Goal: Obtain resource: Download file/media

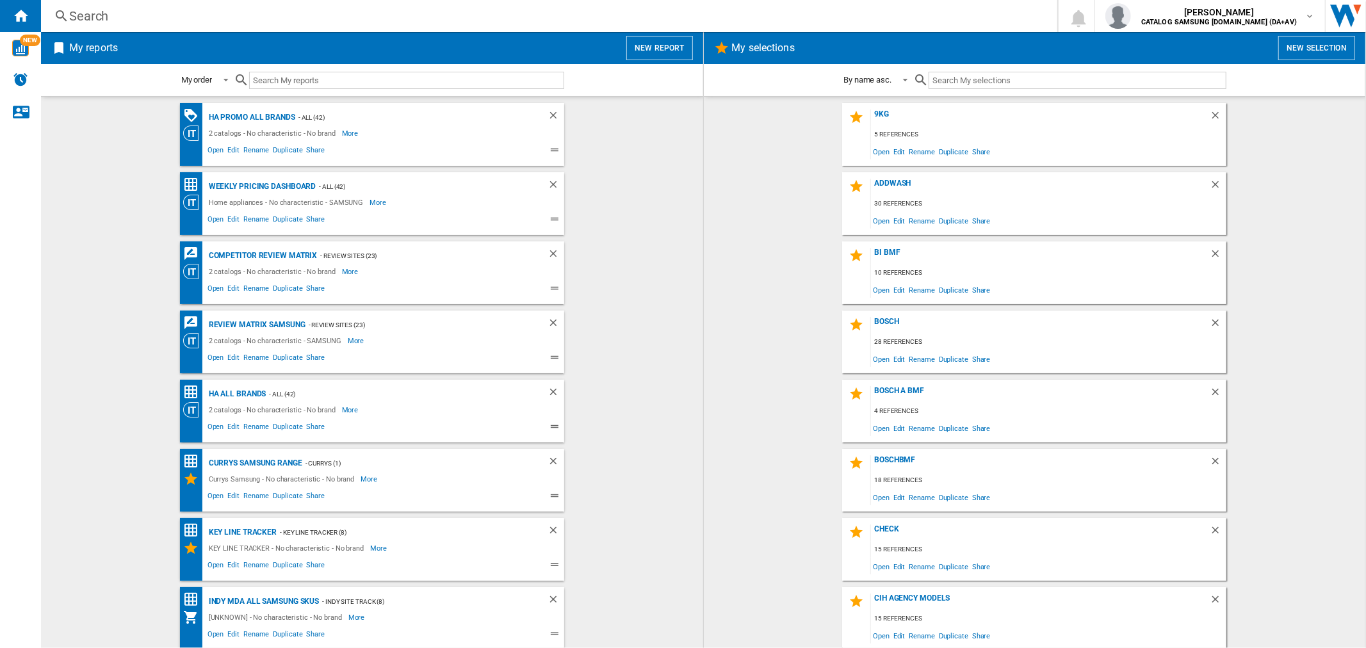
click at [207, 13] on div "Search" at bounding box center [546, 16] width 955 height 18
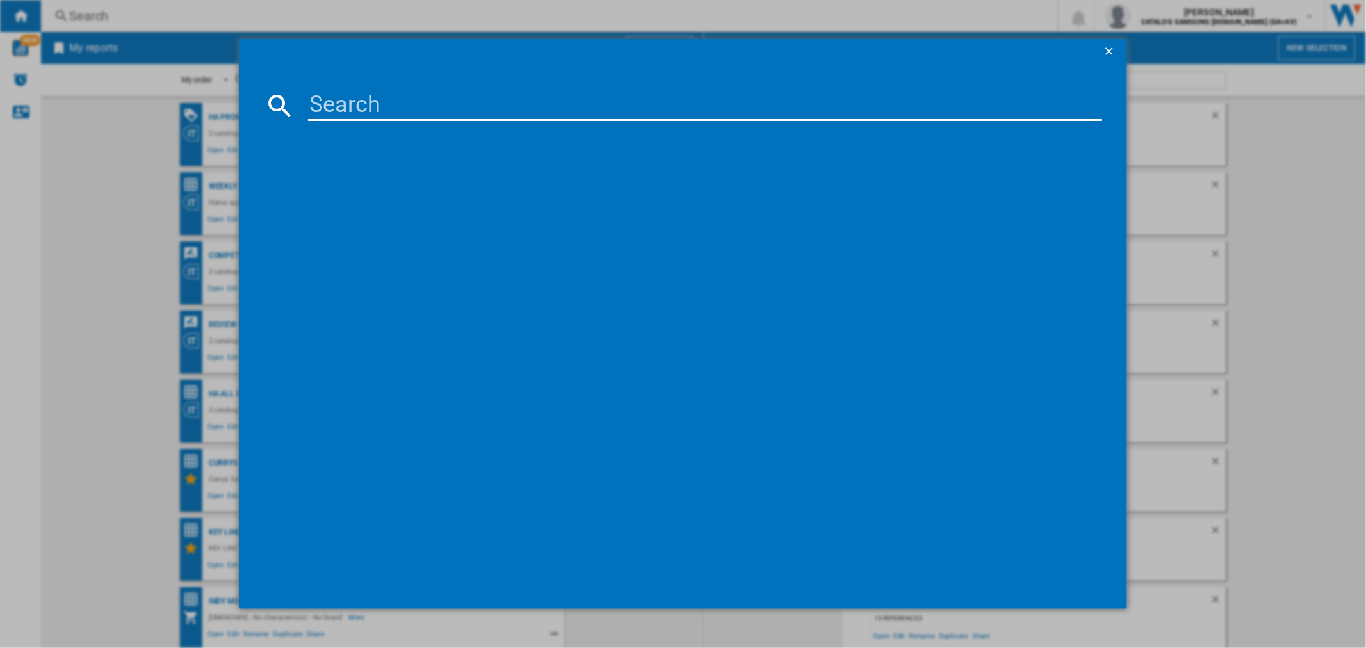
click at [325, 108] on input at bounding box center [704, 105] width 793 height 31
paste input "VS15A6031R4/EU"
drag, startPoint x: 456, startPoint y: 106, endPoint x: 539, endPoint y: 123, distance: 85.0
click at [539, 123] on md-dialog-content "VS15A6031R4/EU Please wait..." at bounding box center [682, 337] width 887 height 545
type input "VS15A6031R4"
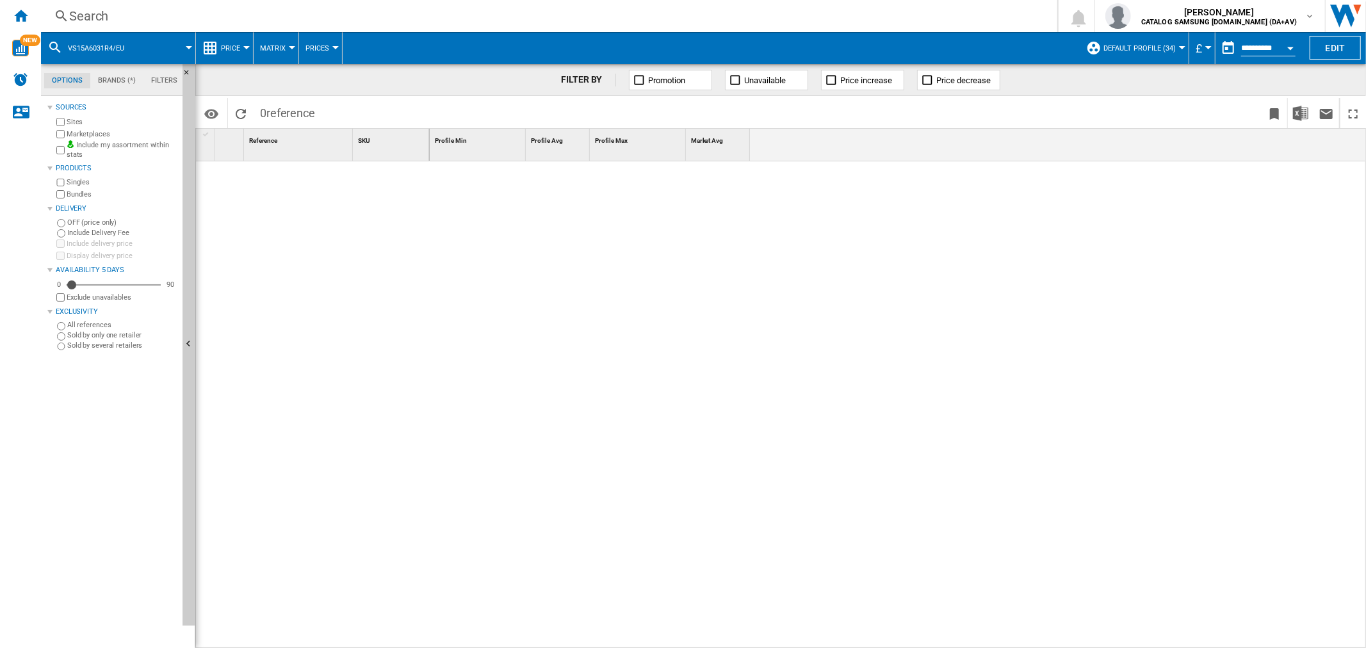
click at [156, 51] on span at bounding box center [165, 48] width 47 height 32
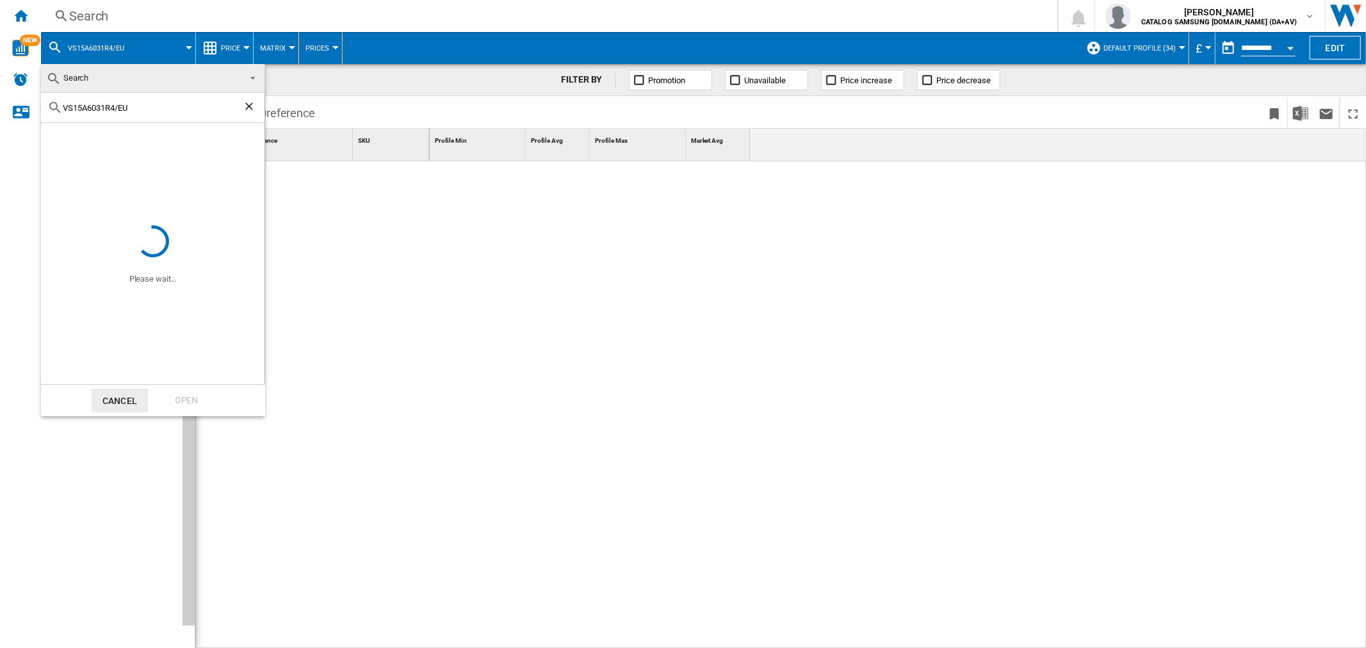
click at [143, 109] on input "VS15A6031R4/EU" at bounding box center [153, 108] width 180 height 10
type input "VS15A6031R4"
click at [184, 392] on div "Open" at bounding box center [186, 401] width 56 height 24
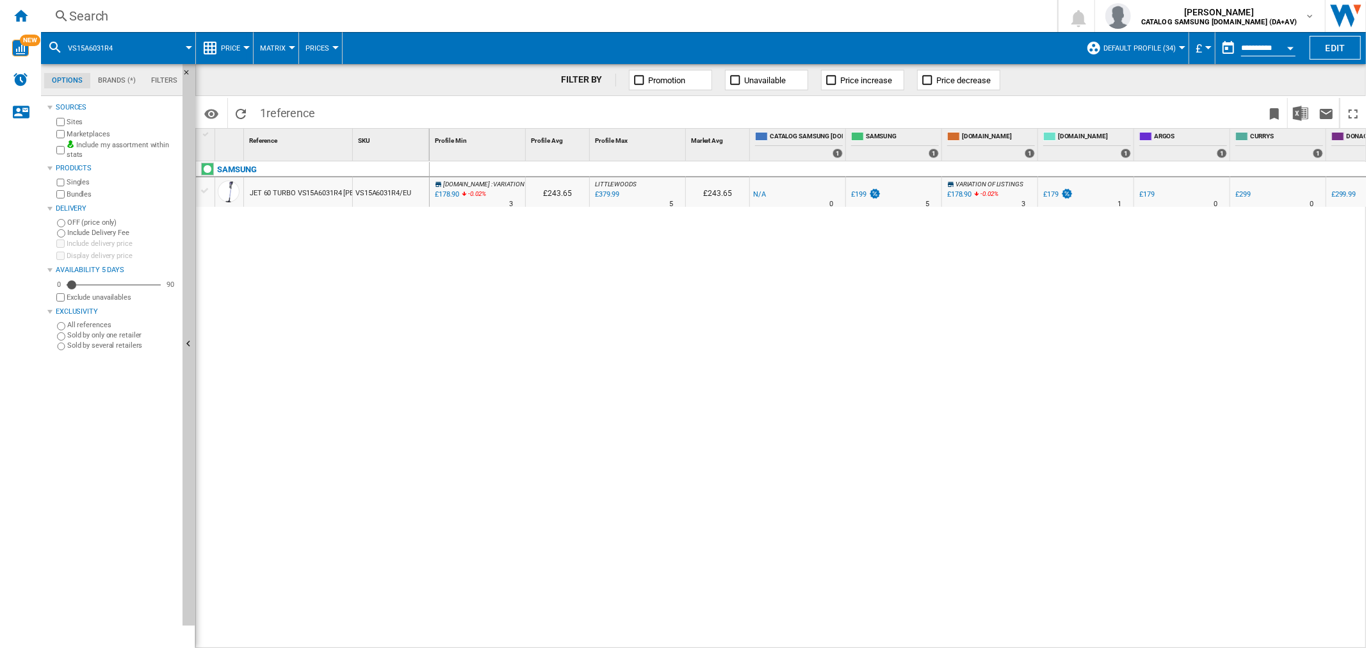
click at [228, 58] on button "Price" at bounding box center [234, 48] width 26 height 32
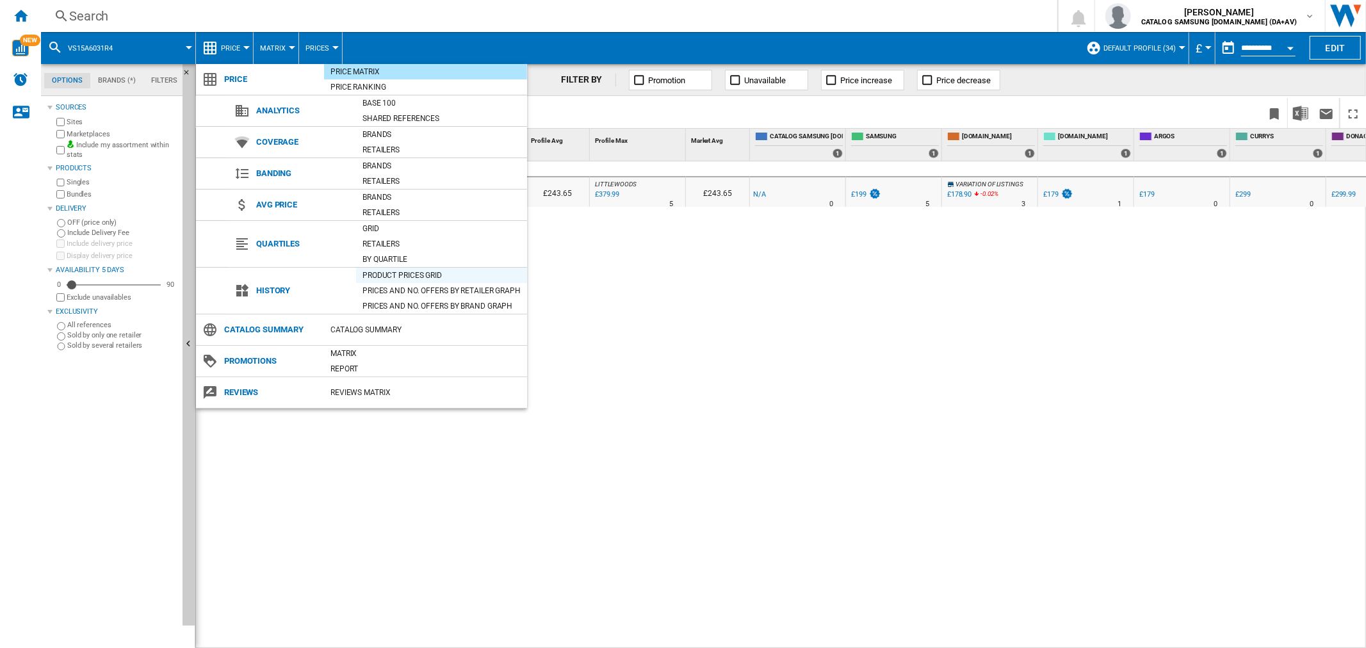
click at [431, 273] on div "Product prices grid" at bounding box center [441, 275] width 171 height 13
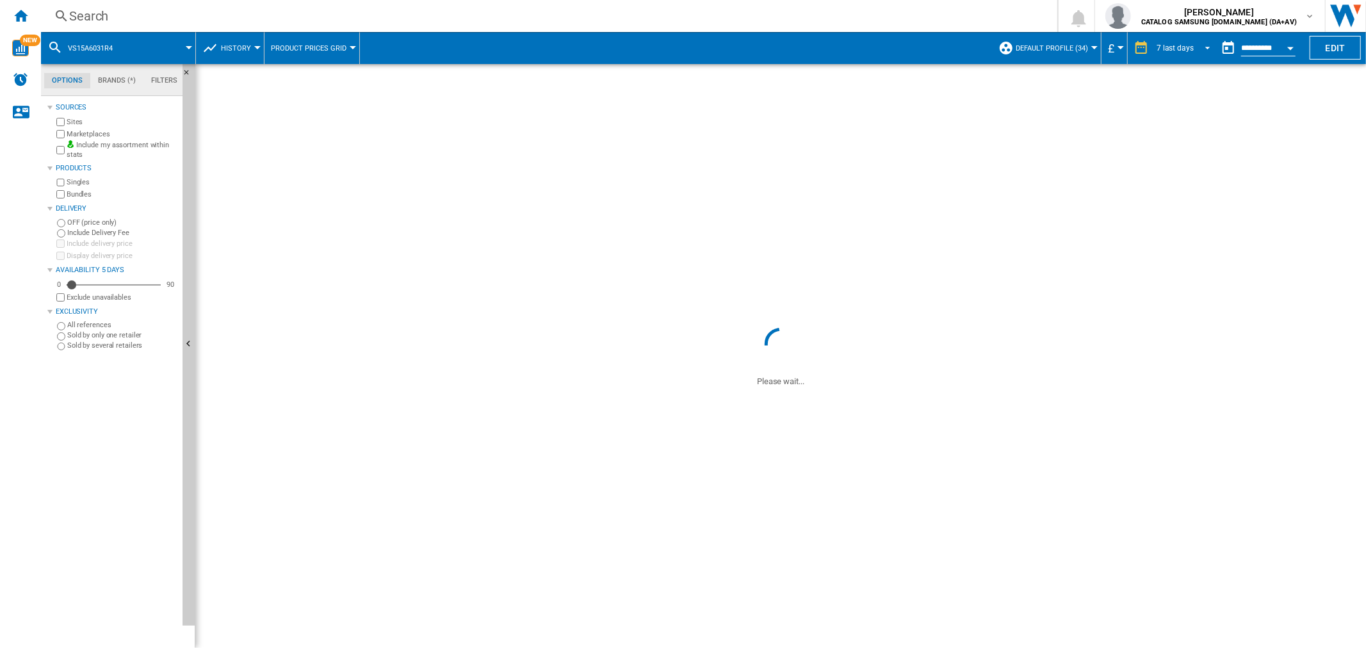
click at [1191, 42] on md-select-value "7 last days" at bounding box center [1185, 47] width 60 height 19
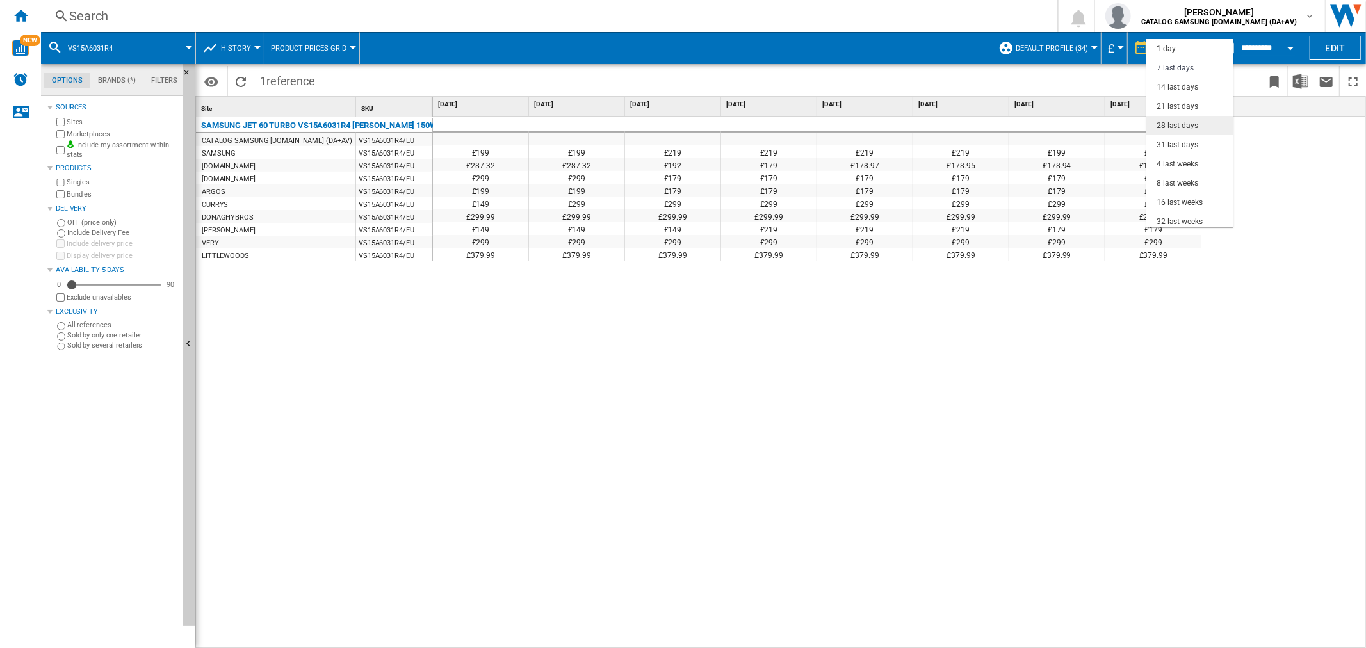
scroll to position [19, 0]
drag, startPoint x: 1186, startPoint y: 197, endPoint x: 1218, endPoint y: 53, distance: 146.8
click at [1186, 197] on div "32 last weeks" at bounding box center [1179, 202] width 46 height 11
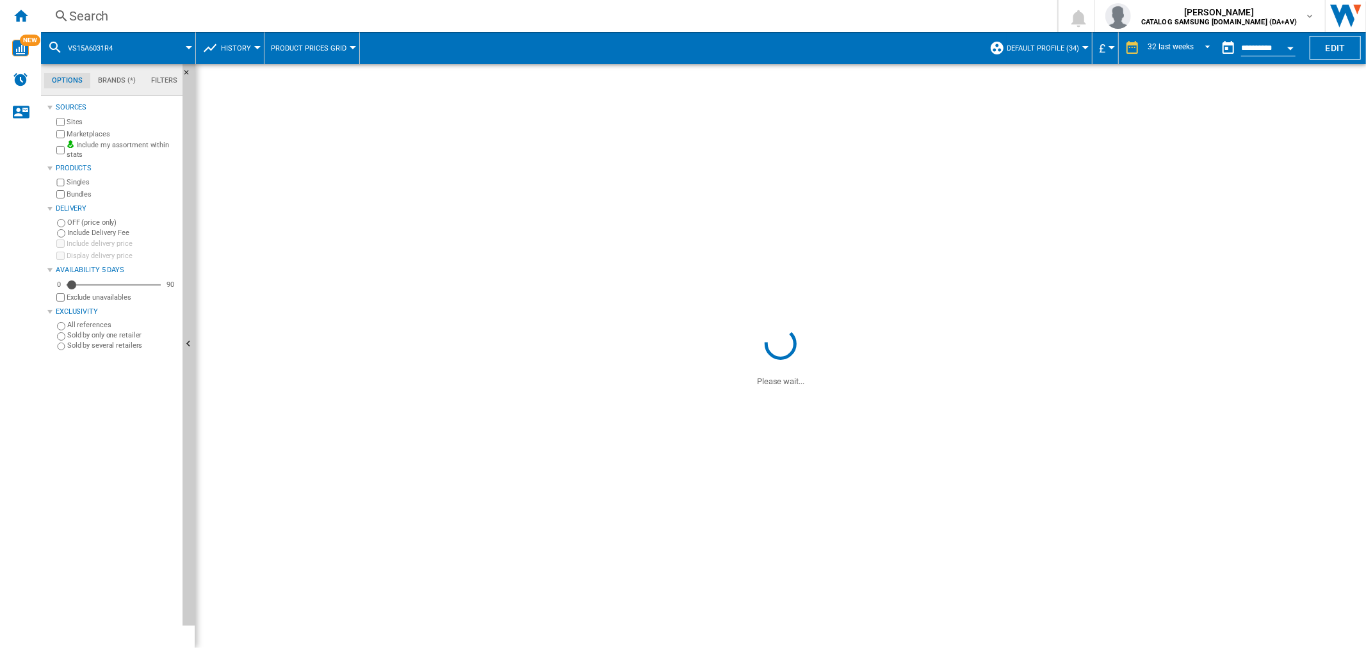
click at [1291, 50] on button "Open calendar" at bounding box center [1289, 46] width 23 height 23
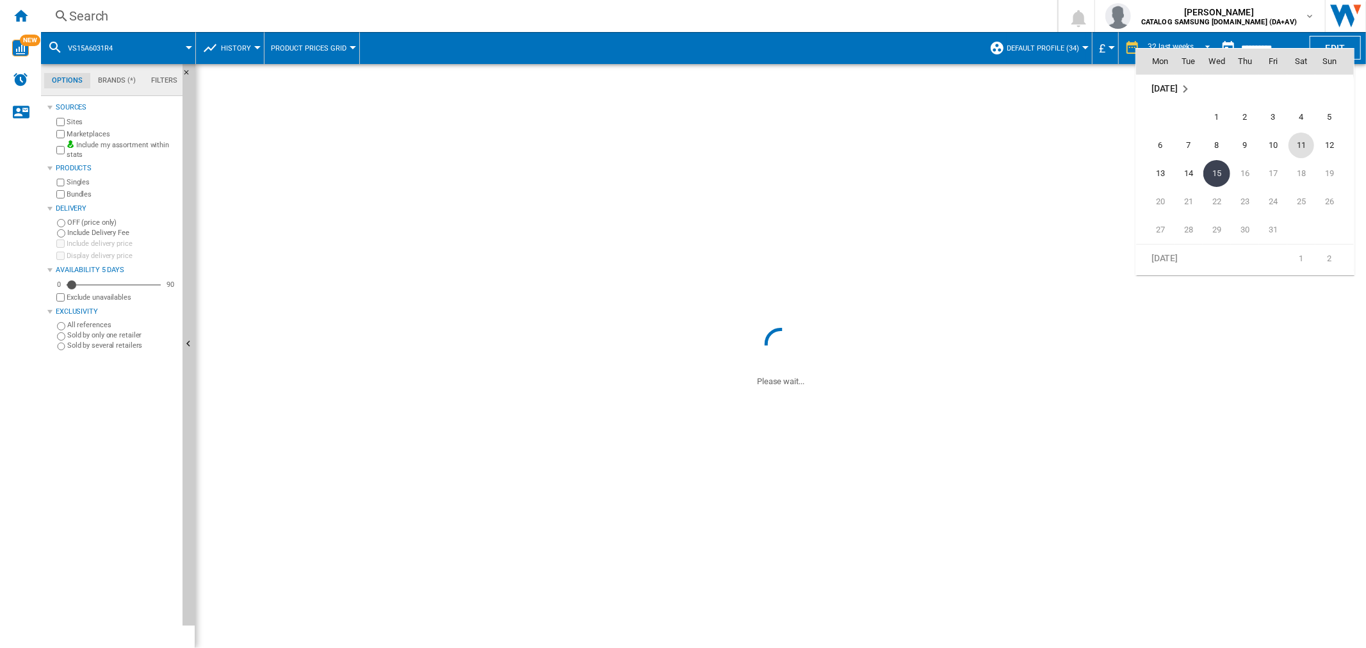
click at [1304, 149] on span "11" at bounding box center [1301, 146] width 26 height 26
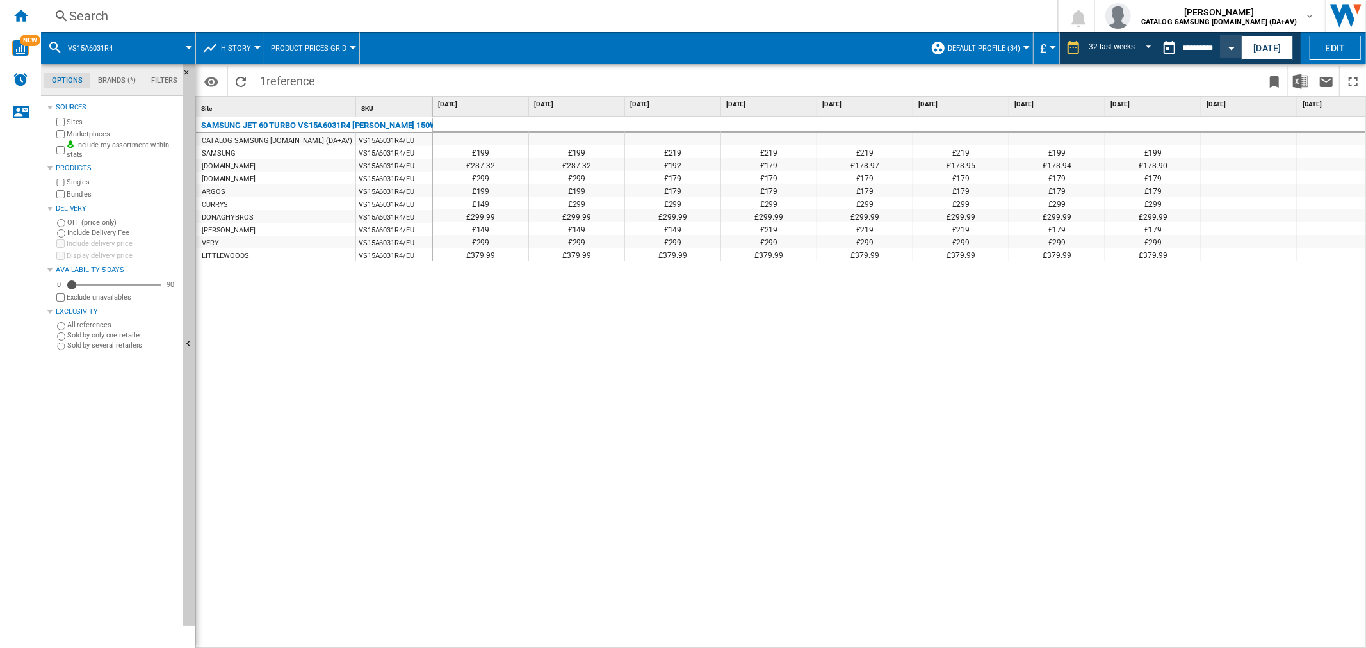
type input "**********"
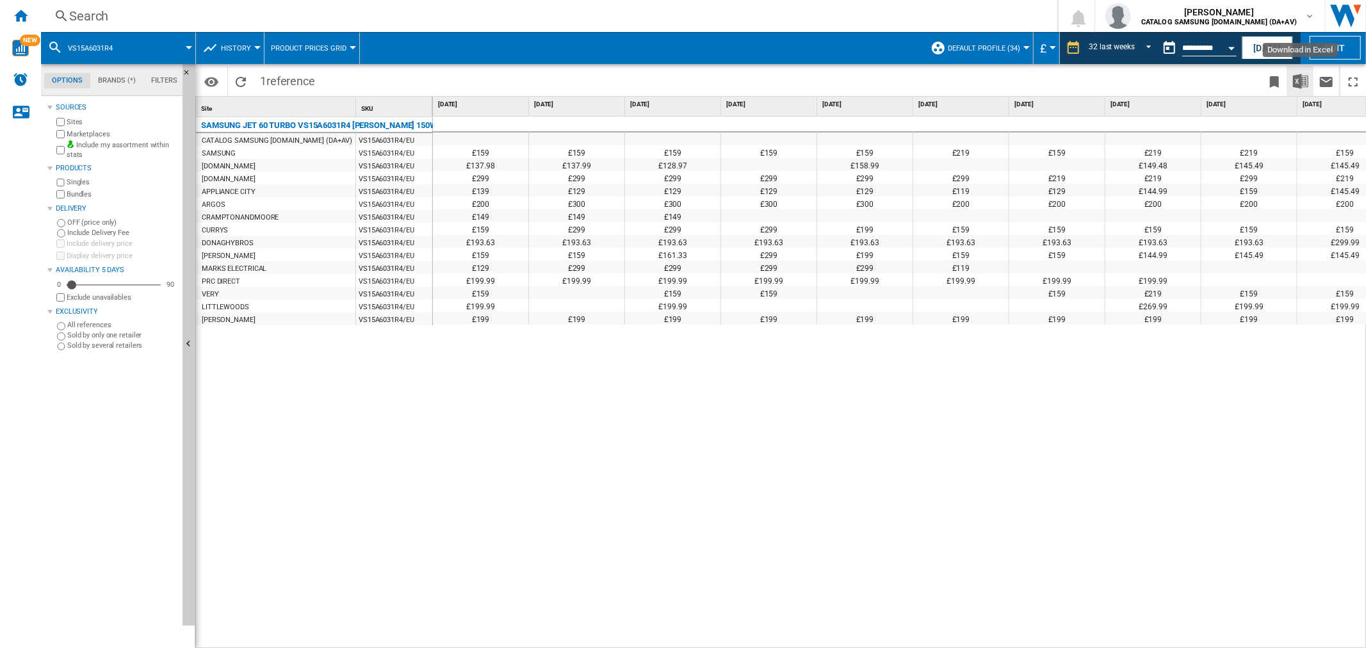
click at [1303, 86] on img "Download in Excel" at bounding box center [1300, 81] width 15 height 15
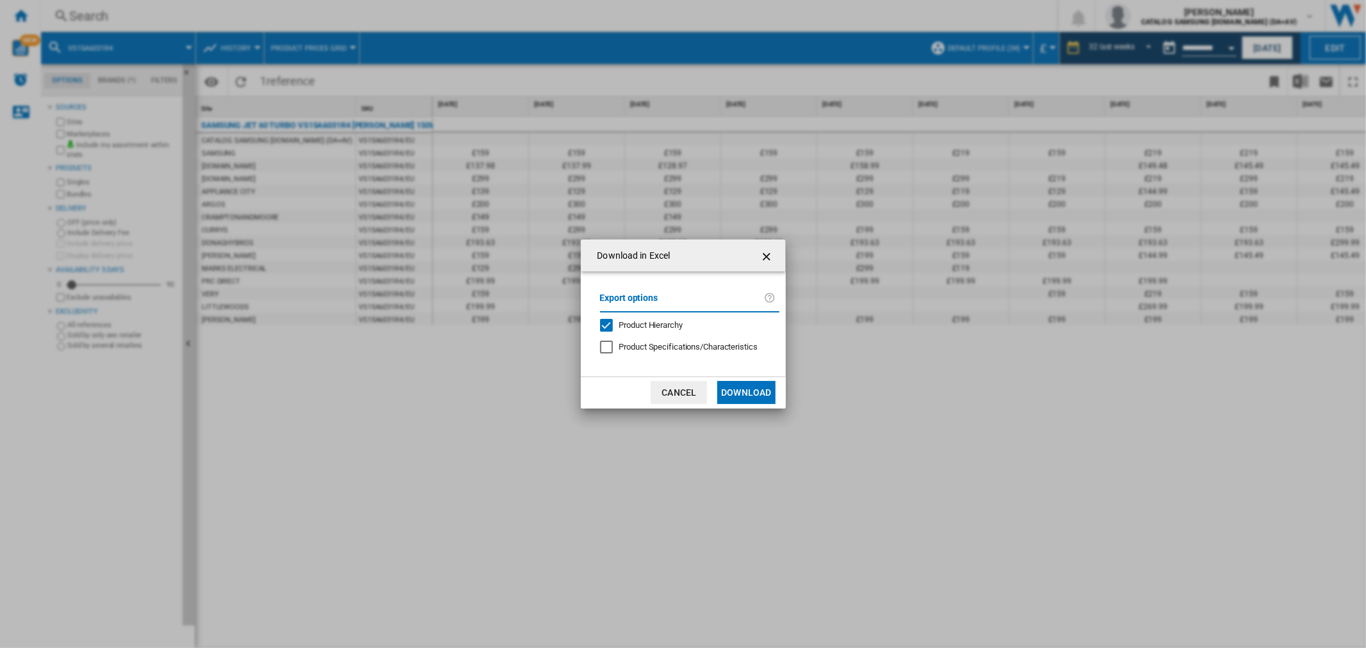
click at [747, 393] on button "Download" at bounding box center [746, 392] width 58 height 23
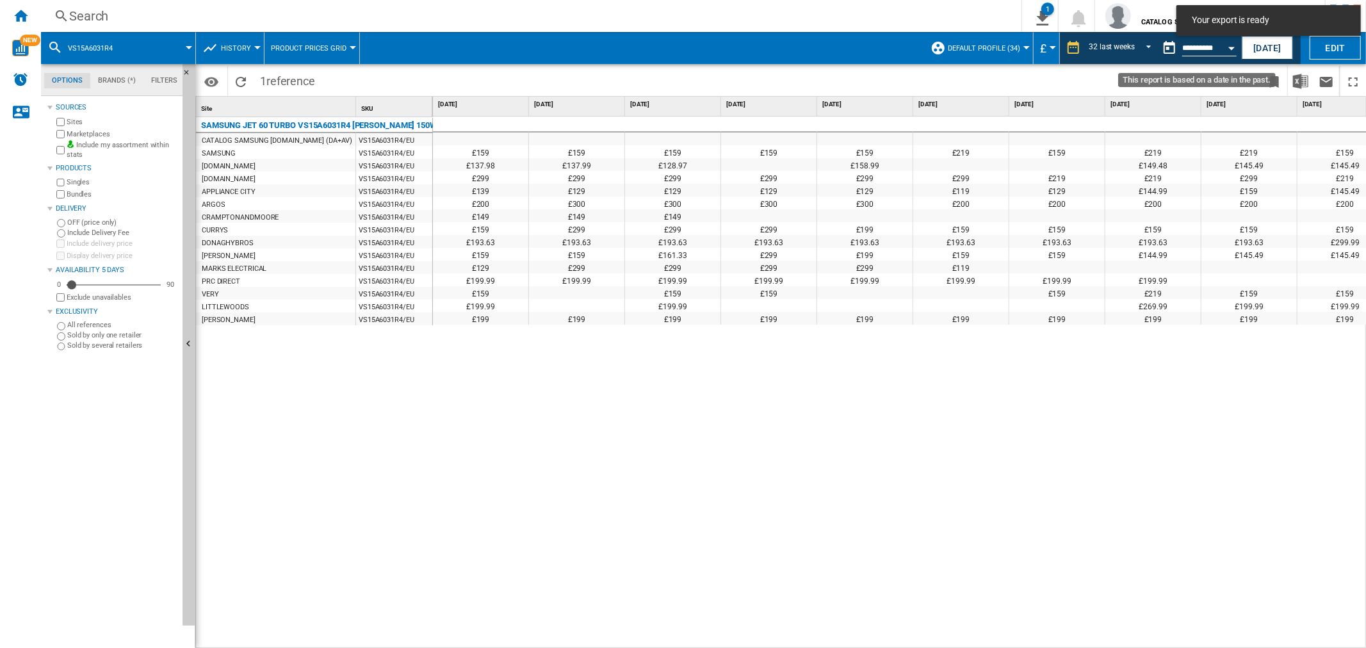
click at [1227, 49] on button "Open calendar" at bounding box center [1231, 46] width 23 height 23
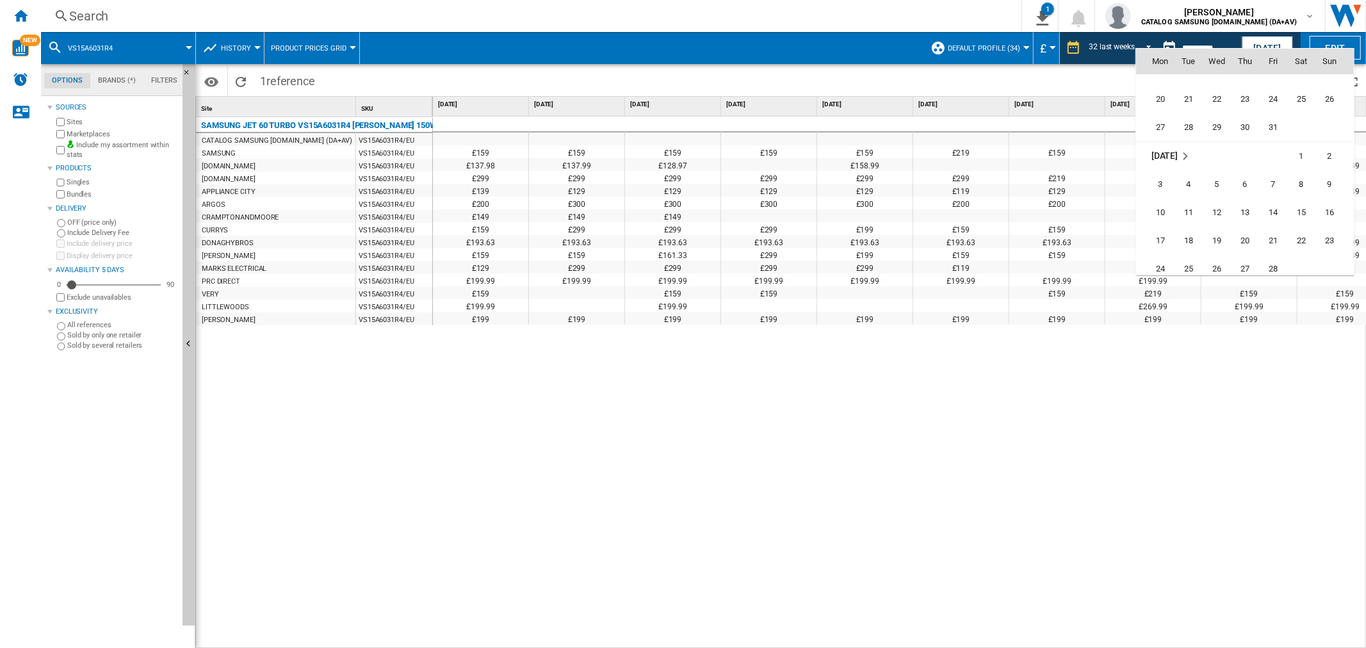
scroll to position [4827, 0]
drag, startPoint x: 1302, startPoint y: 99, endPoint x: 1294, endPoint y: 101, distance: 8.1
click at [1302, 97] on span "22" at bounding box center [1301, 97] width 26 height 26
type input "**********"
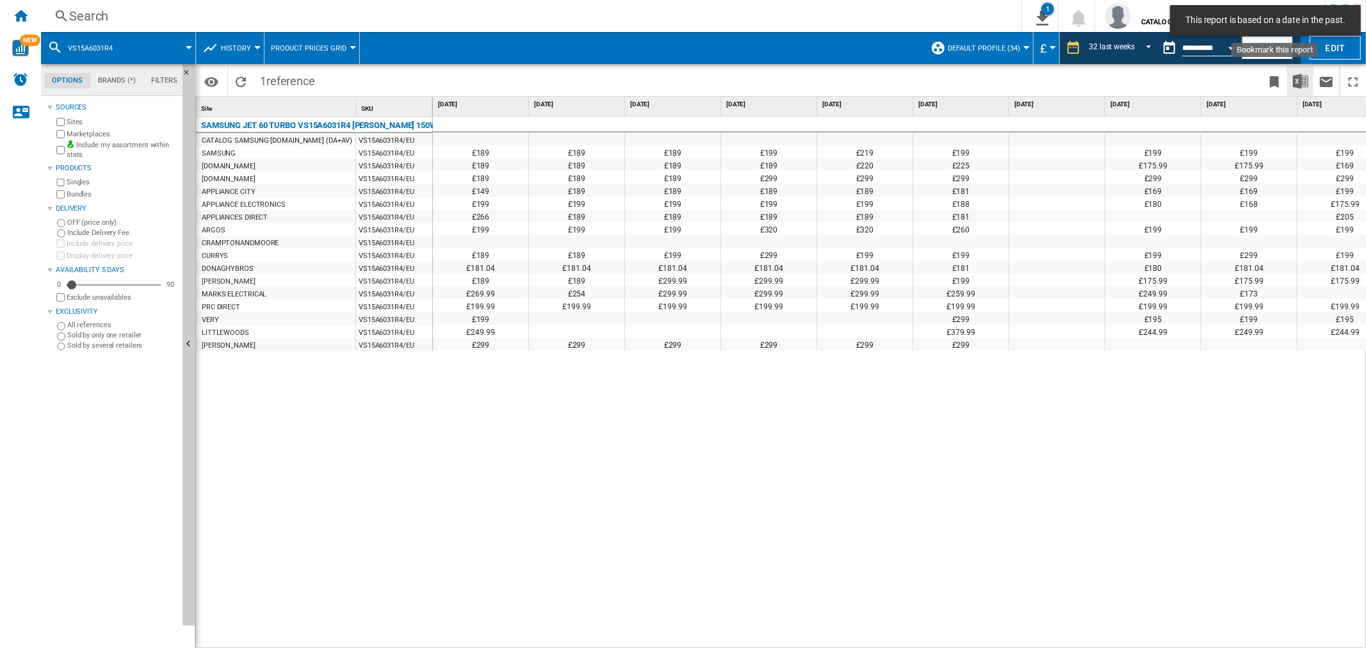
click at [1295, 81] on img "Download in Excel" at bounding box center [1300, 81] width 15 height 15
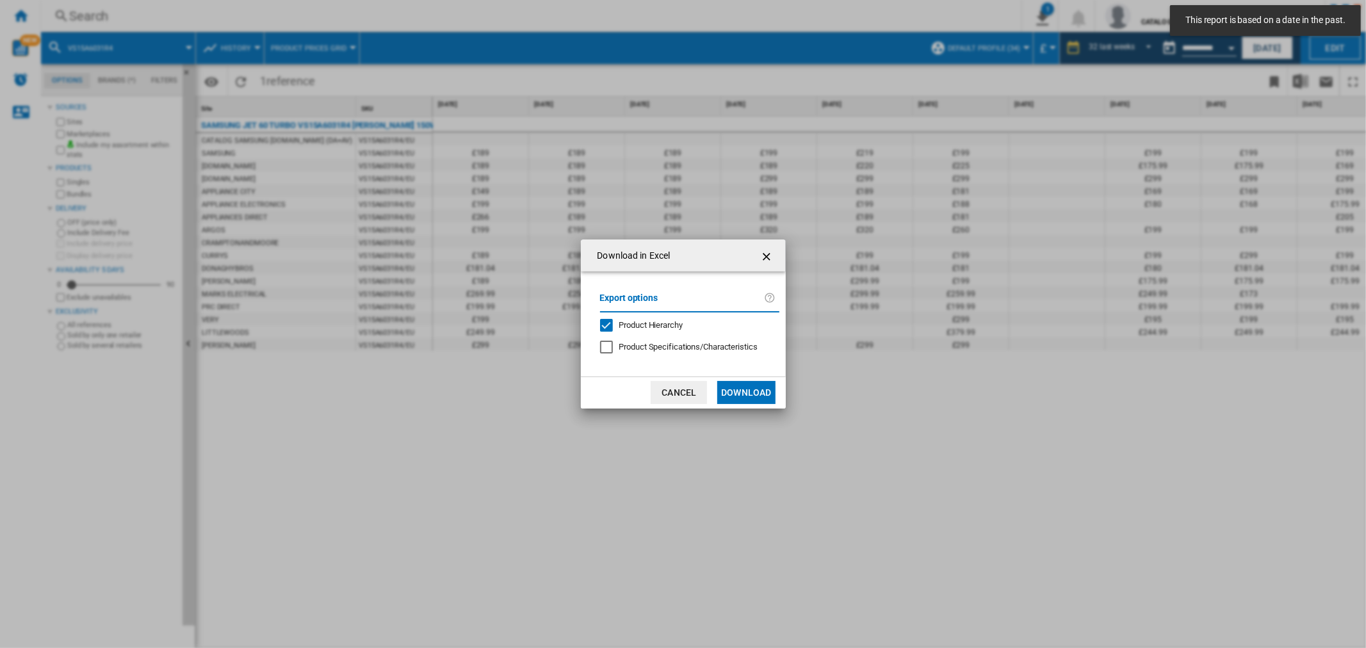
click at [727, 393] on button "Download" at bounding box center [746, 392] width 58 height 23
